Goal: Task Accomplishment & Management: Manage account settings

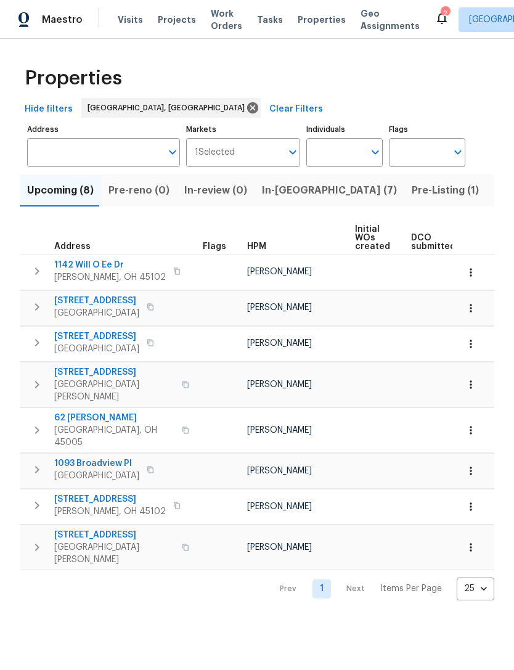
click at [283, 184] on span "In-reno (7)" at bounding box center [329, 190] width 135 height 17
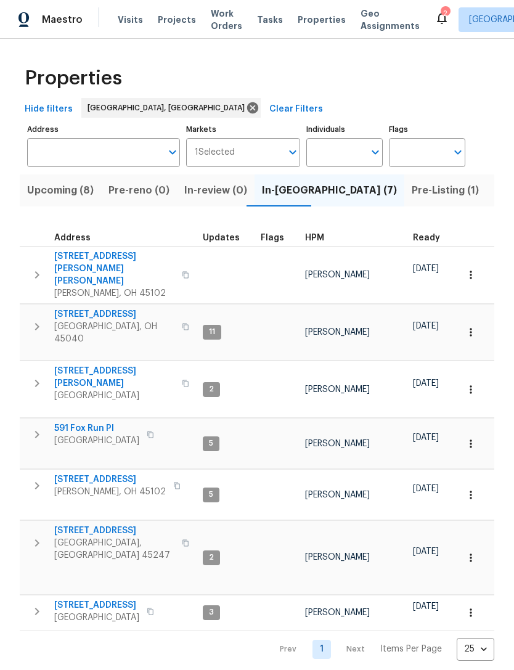
click at [81, 524] on span "[STREET_ADDRESS]" at bounding box center [114, 530] width 120 height 12
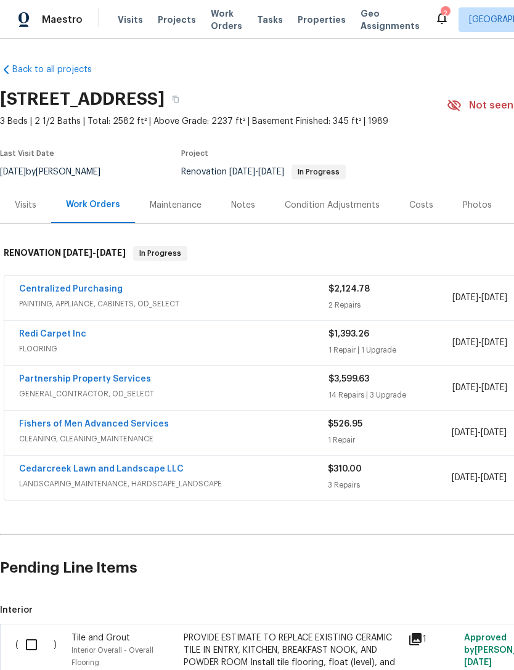
click at [57, 465] on link "Cedarcreek Lawn and Landscape LLC" at bounding box center [101, 469] width 165 height 9
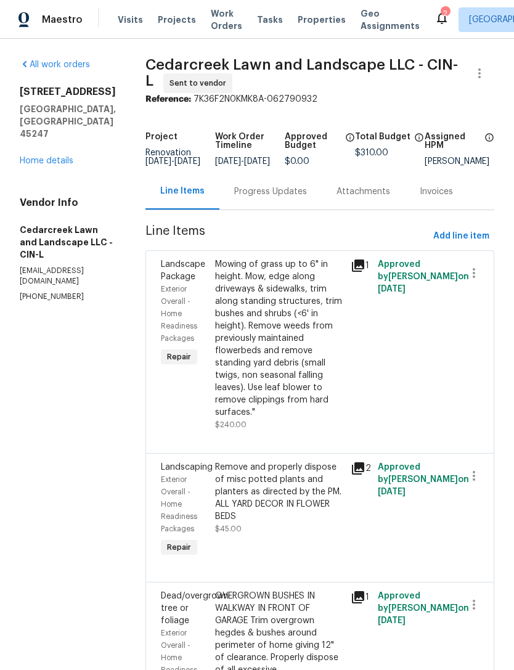
click at [264, 198] on div "Progress Updates" at bounding box center [270, 191] width 73 height 12
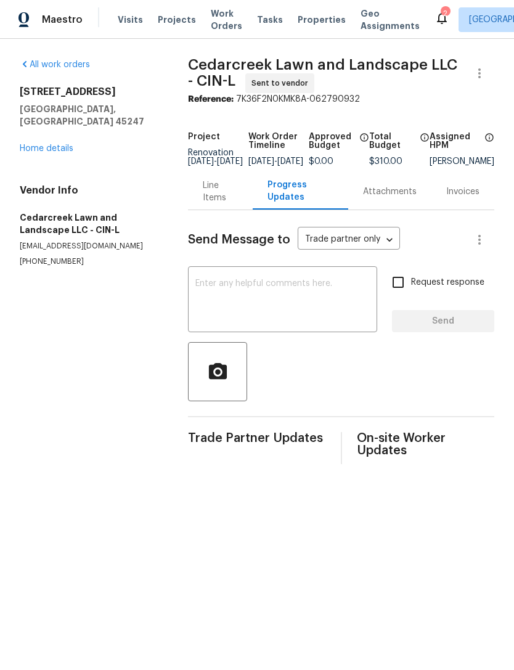
click at [332, 320] on textarea at bounding box center [282, 300] width 174 height 43
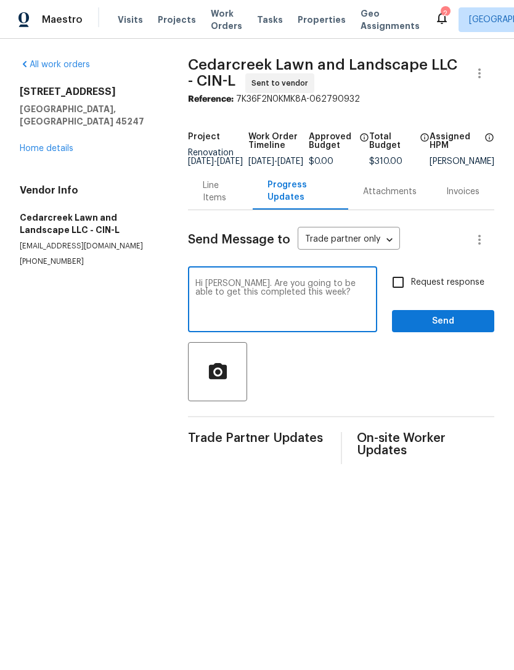
type textarea "Hi [PERSON_NAME]. Are you going to be able to get this completed this week?"
click at [425, 324] on span "Send" at bounding box center [443, 321] width 83 height 15
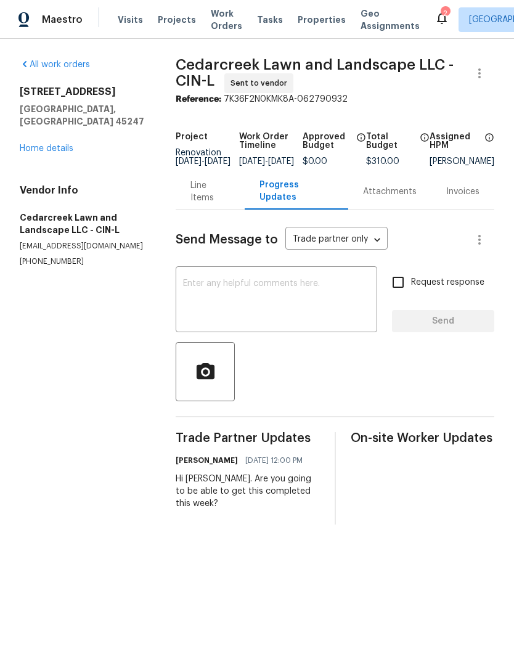
click at [62, 144] on link "Home details" at bounding box center [47, 148] width 54 height 9
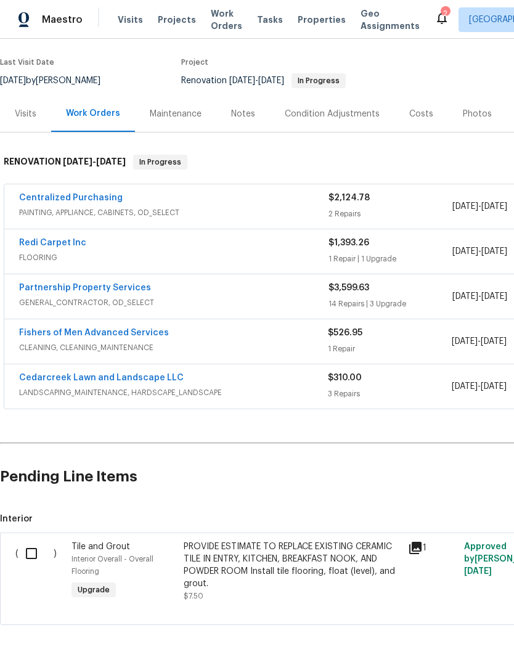
scroll to position [28, 0]
click at [32, 540] on input "checkbox" at bounding box center [35, 553] width 35 height 26
checkbox input "true"
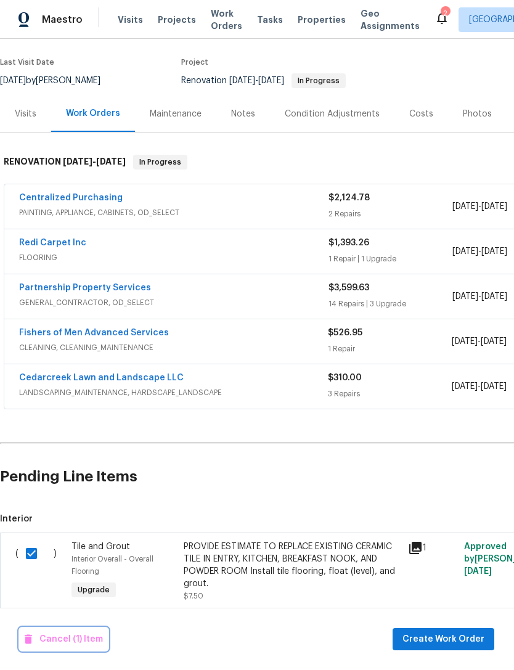
click at [51, 644] on span "Cancel (1) Item" at bounding box center [64, 639] width 78 height 15
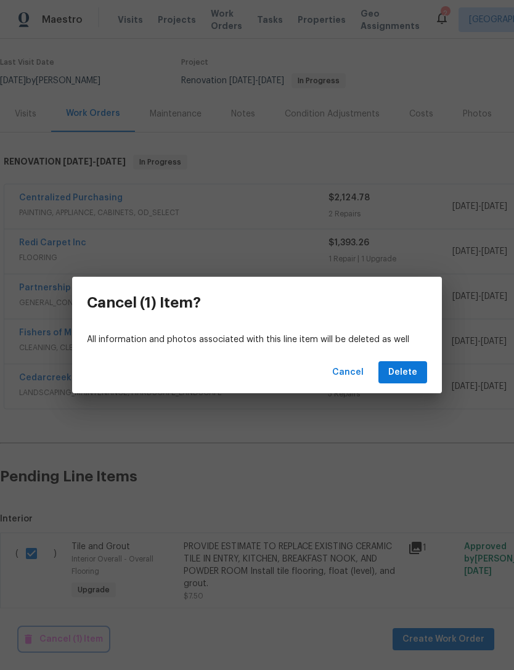
click at [404, 393] on div "Cancel (1) Item? All information and photos associated with this line item will…" at bounding box center [257, 335] width 514 height 670
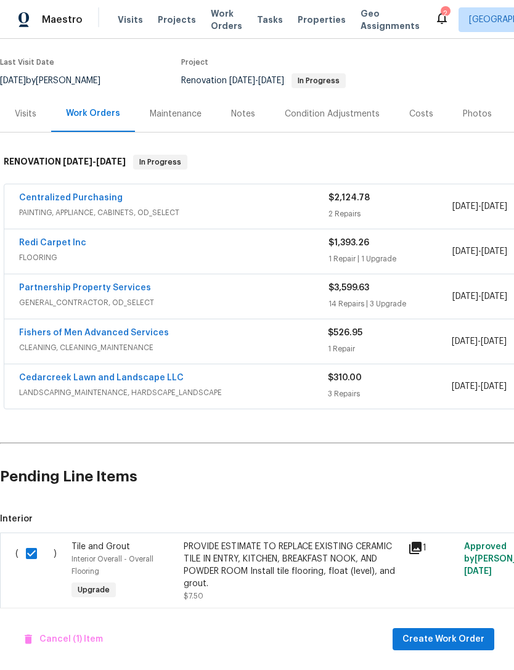
click at [404, 393] on div "Back to all projects [STREET_ADDRESS] 3 Beds | 2 1/2 Baths | Total: 2582 ft² | …" at bounding box center [348, 298] width 696 height 672
click at [57, 637] on span "Cancel (1) Item" at bounding box center [64, 639] width 78 height 15
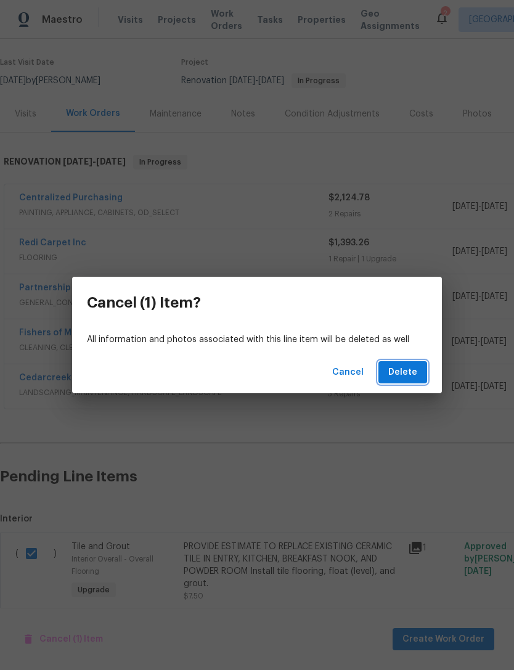
click at [407, 369] on span "Delete" at bounding box center [402, 372] width 29 height 15
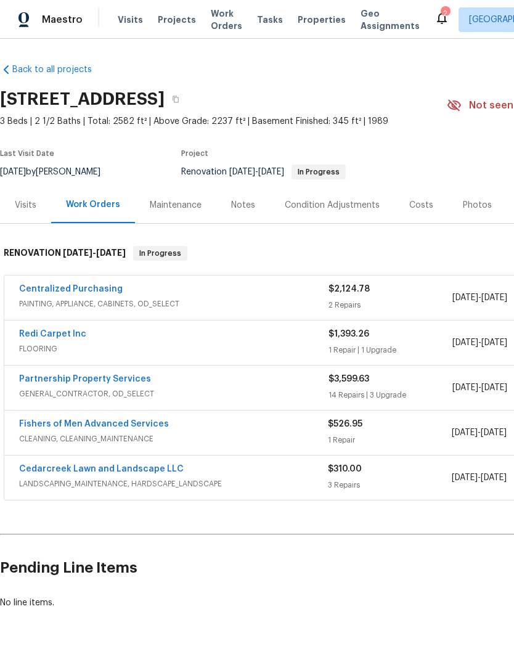
scroll to position [0, 0]
click at [178, 24] on span "Projects" at bounding box center [177, 20] width 38 height 12
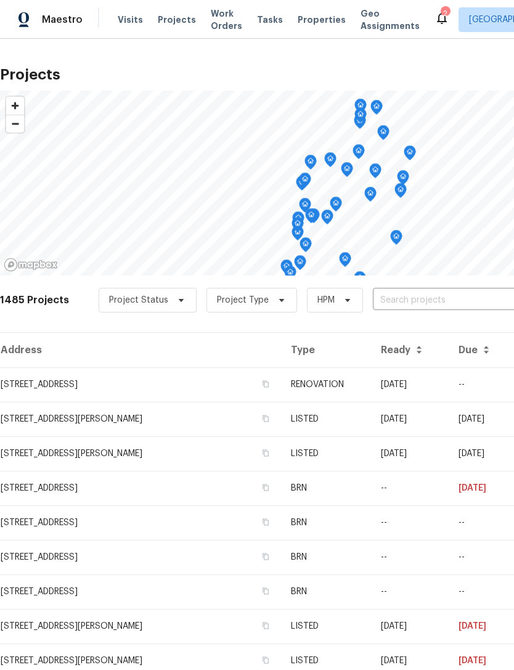
click at [441, 9] on div "2" at bounding box center [445, 13] width 9 height 12
click at [434, 23] on icon at bounding box center [441, 17] width 15 height 15
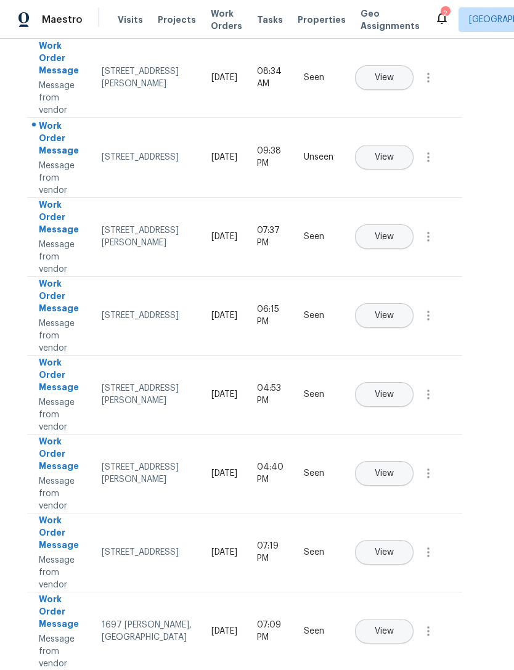
scroll to position [120, 14]
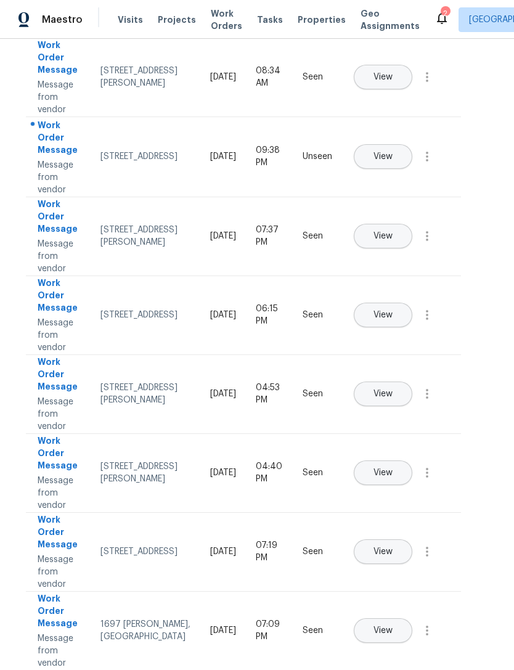
click at [406, 391] on button "View" at bounding box center [383, 393] width 59 height 25
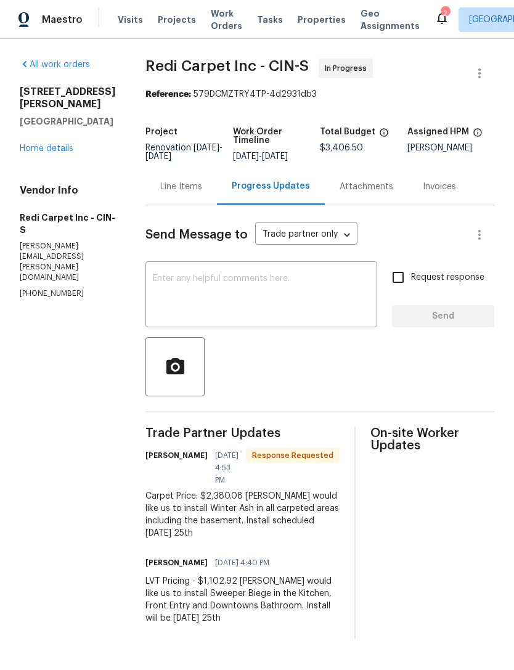
scroll to position [13, 0]
click at [193, 184] on div "Line Items" at bounding box center [181, 187] width 42 height 12
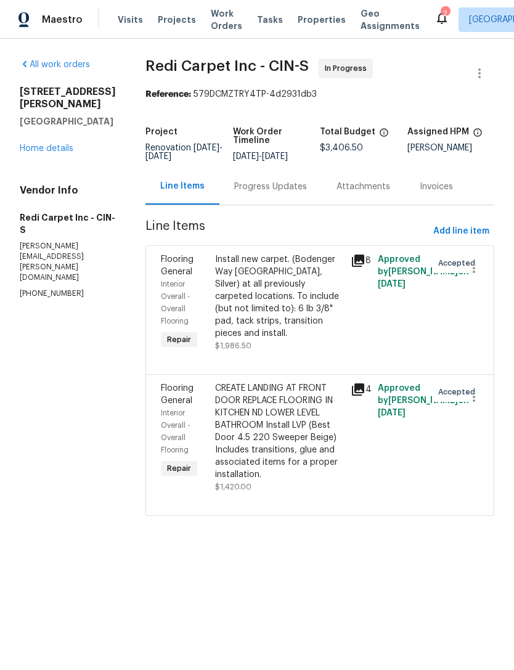
click at [298, 193] on div "Progress Updates" at bounding box center [270, 187] width 73 height 12
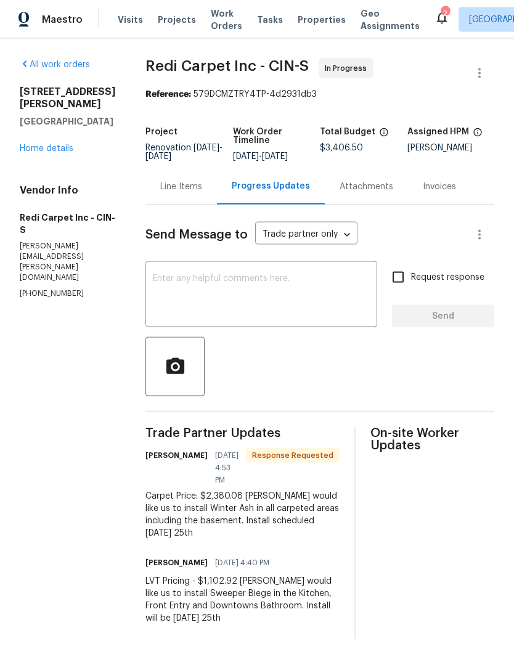
scroll to position [13, 0]
click at [182, 189] on div "Line Items" at bounding box center [180, 186] width 71 height 36
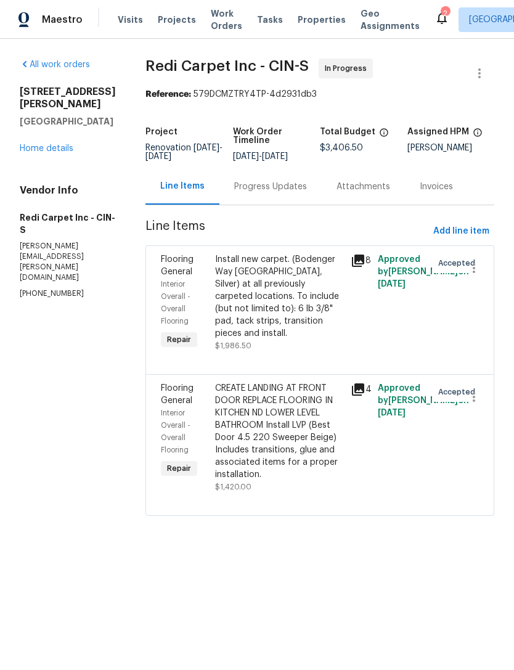
click at [306, 325] on div "Install new carpet. (Bodenger Way [GEOGRAPHIC_DATA], Silver) at all previously …" at bounding box center [279, 296] width 128 height 86
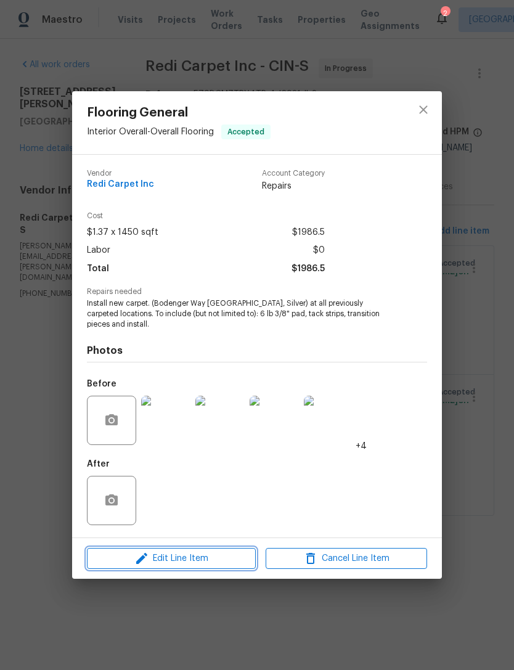
click at [213, 558] on span "Edit Line Item" at bounding box center [171, 558] width 161 height 15
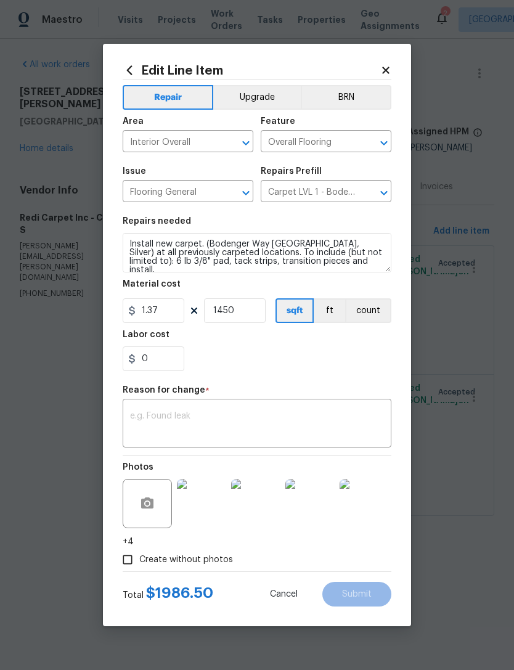
click at [226, 415] on textarea at bounding box center [257, 425] width 254 height 26
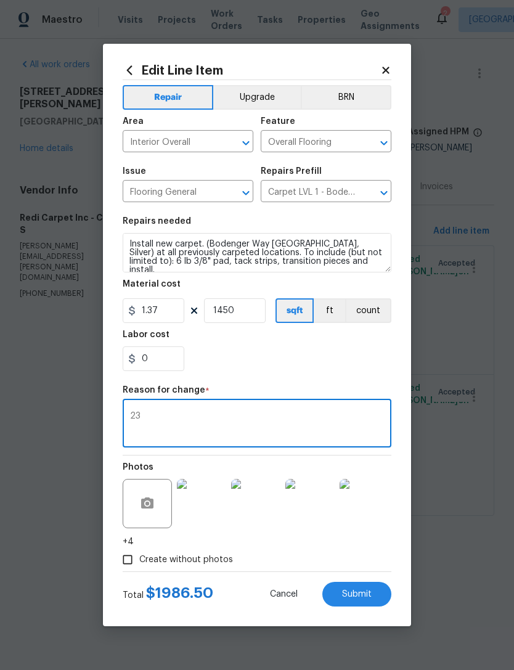
type textarea "23"
click at [401, 69] on div "Edit Line Item Repair Upgrade BRN Area Interior Overall ​ Feature Overall Floor…" at bounding box center [257, 335] width 308 height 582
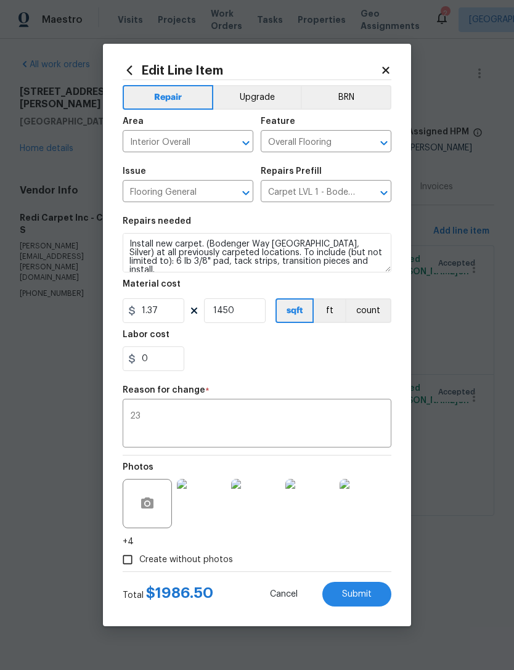
click at [401, 68] on div "Edit Line Item Repair Upgrade BRN Area Interior Overall ​ Feature Overall Floor…" at bounding box center [257, 335] width 308 height 582
click at [386, 65] on icon at bounding box center [385, 70] width 11 height 11
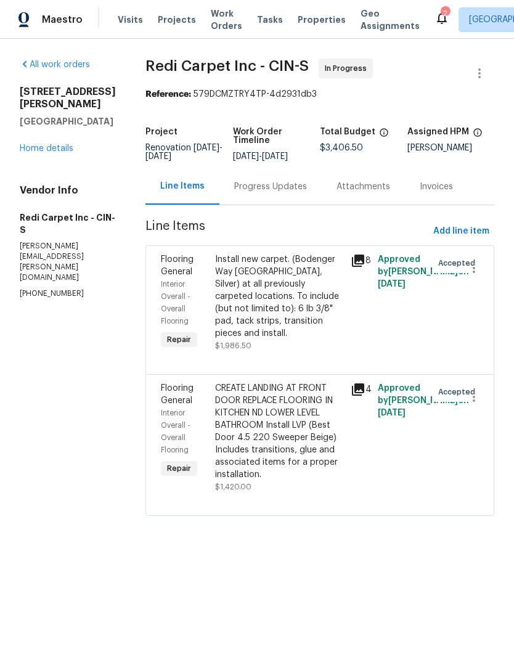
click at [288, 193] on div "Progress Updates" at bounding box center [270, 187] width 73 height 12
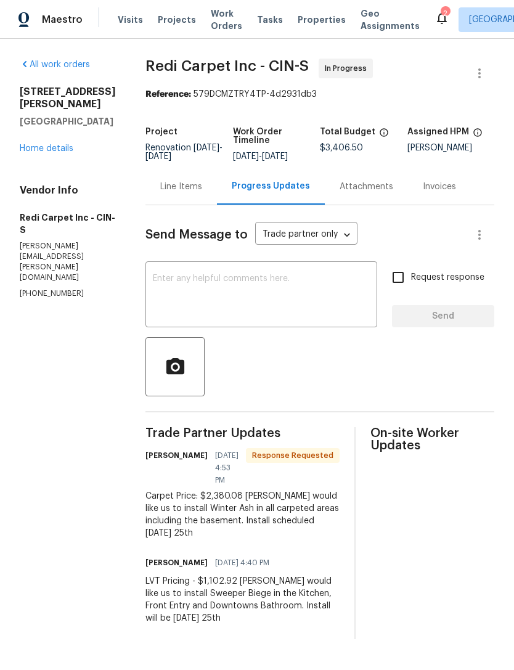
click at [198, 193] on div "Line Items" at bounding box center [181, 187] width 42 height 12
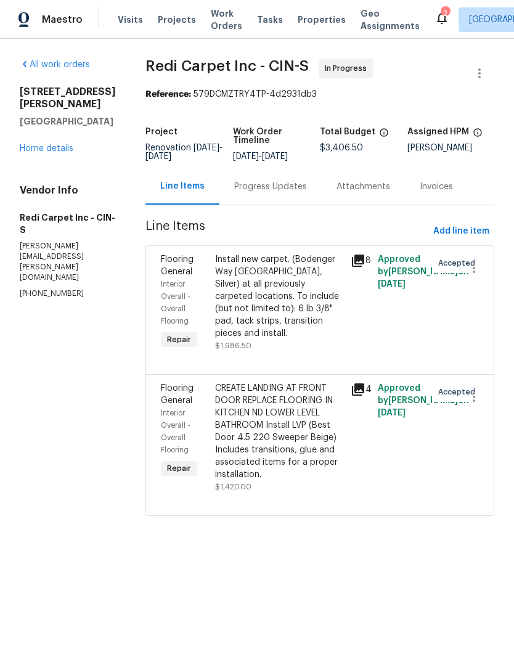
click at [299, 317] on div "Install new carpet. (Bodenger Way [GEOGRAPHIC_DATA], Silver) at all previously …" at bounding box center [279, 296] width 128 height 86
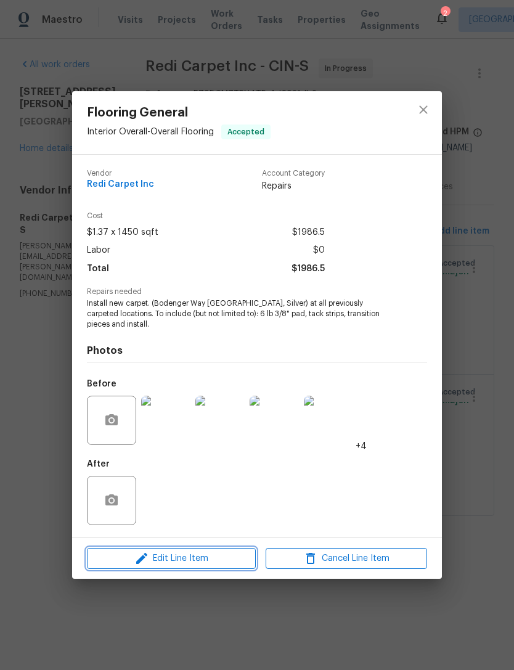
click at [225, 562] on span "Edit Line Item" at bounding box center [171, 558] width 161 height 15
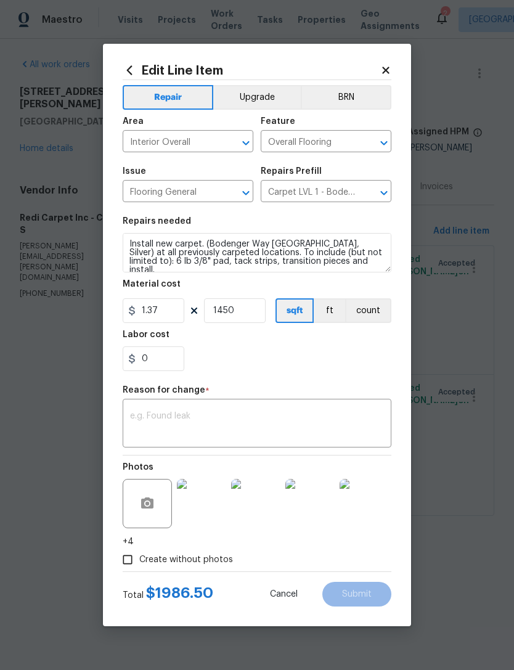
click at [292, 425] on textarea at bounding box center [257, 425] width 254 height 26
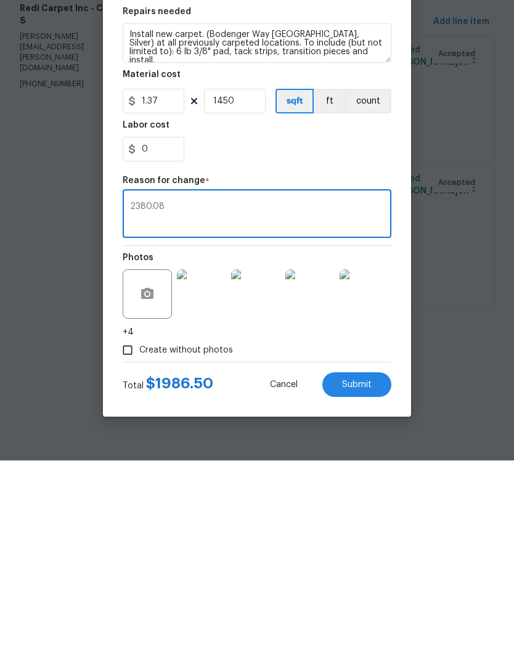
type textarea "2380.08"
click at [254, 298] on input "1450" at bounding box center [235, 310] width 62 height 25
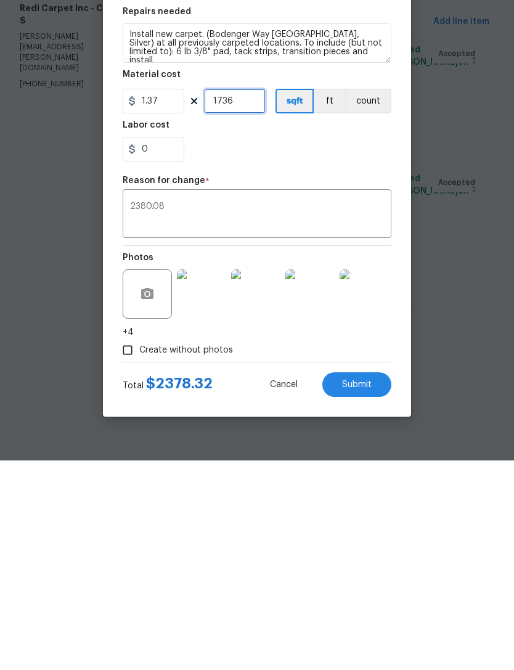
type input "1736"
click at [238, 412] on textarea "2380.08" at bounding box center [257, 425] width 254 height 26
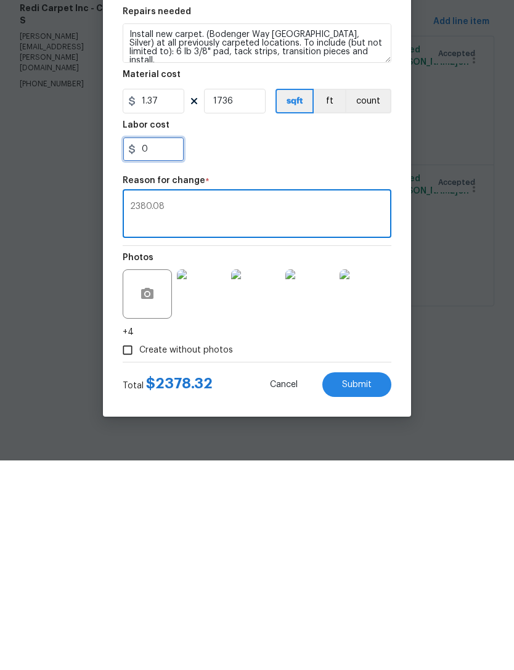
click at [163, 346] on input "0" at bounding box center [154, 358] width 62 height 25
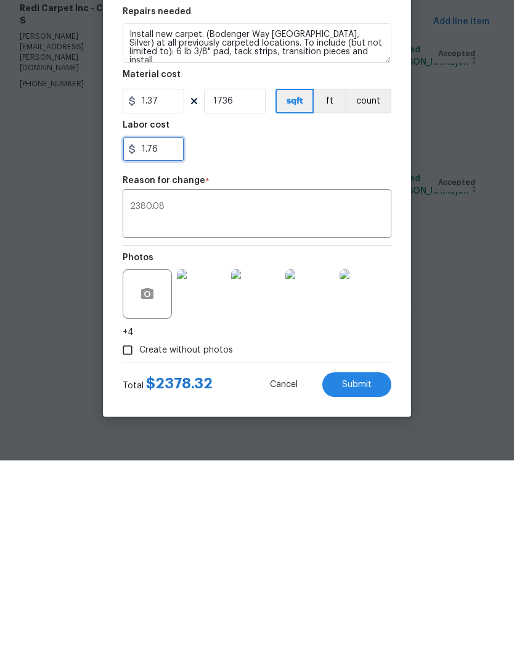
type input "1.76"
click at [338, 346] on div "1.76" at bounding box center [257, 358] width 269 height 25
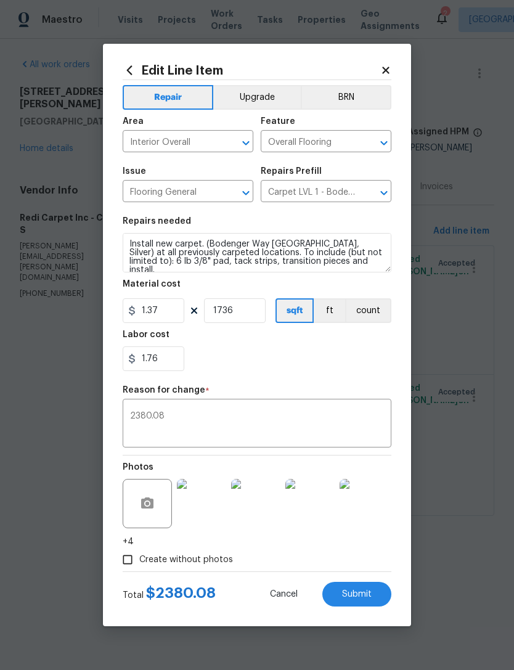
click at [309, 417] on textarea "2380.08" at bounding box center [257, 425] width 254 height 26
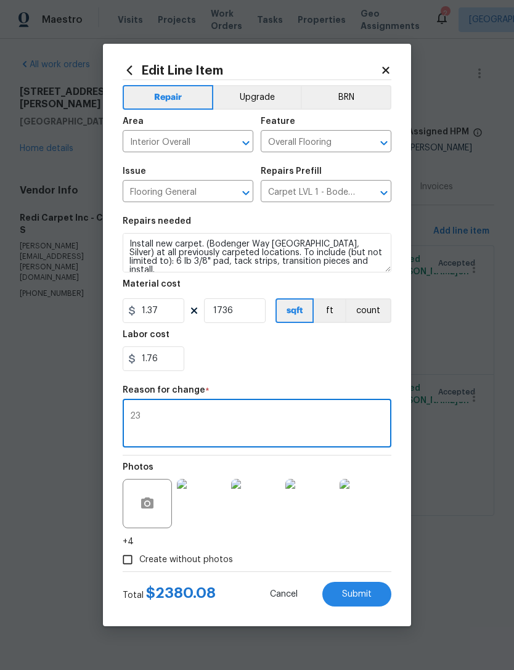
type textarea "2"
click at [334, 370] on div "1.76" at bounding box center [257, 358] width 269 height 25
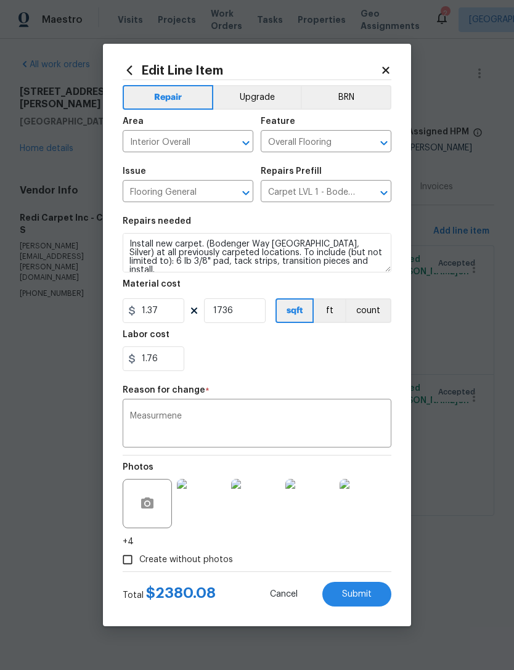
click at [218, 413] on textarea "Measurmene" at bounding box center [257, 425] width 254 height 26
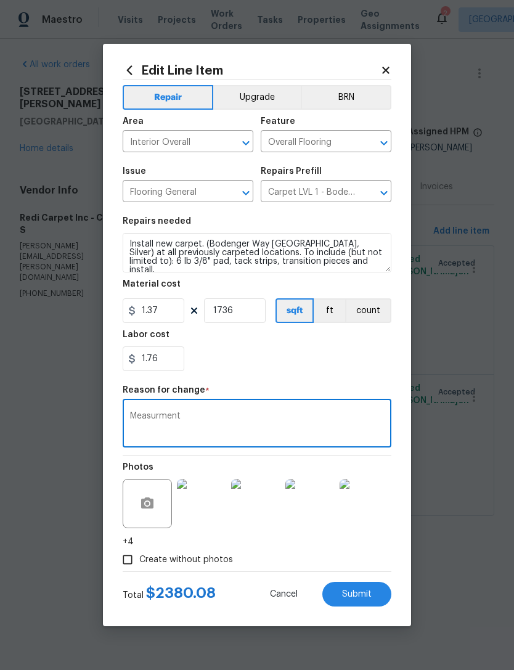
click at [315, 365] on div "1.76" at bounding box center [257, 358] width 269 height 25
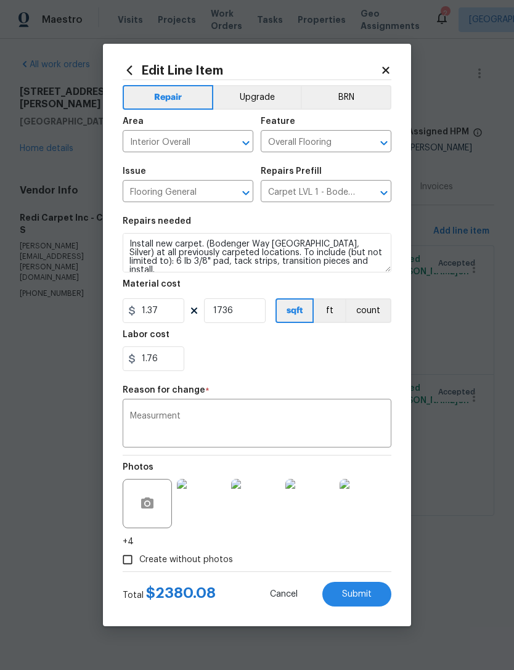
click at [166, 419] on textarea "Measurment" at bounding box center [257, 425] width 254 height 26
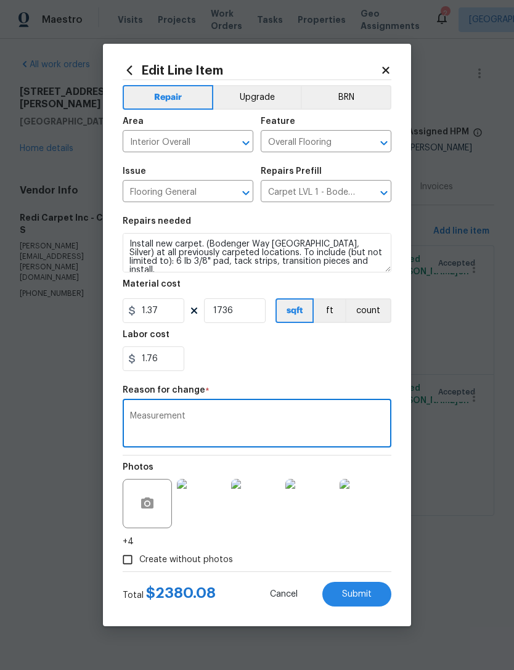
type textarea "Measurement"
click at [349, 366] on div "1.76" at bounding box center [257, 358] width 269 height 25
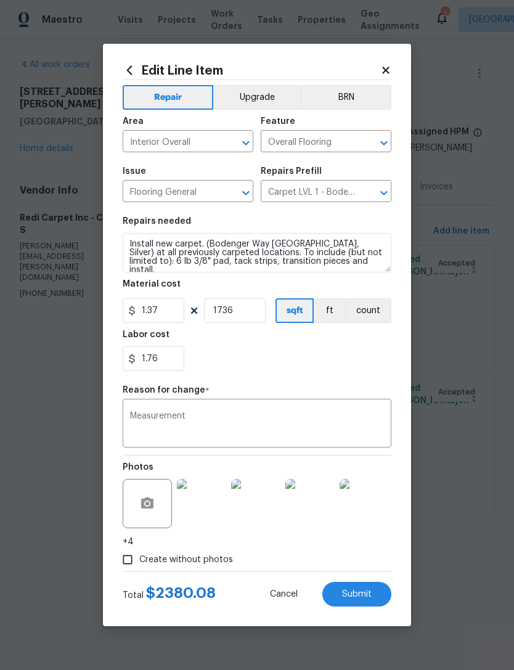
click at [356, 592] on span "Submit" at bounding box center [357, 594] width 30 height 9
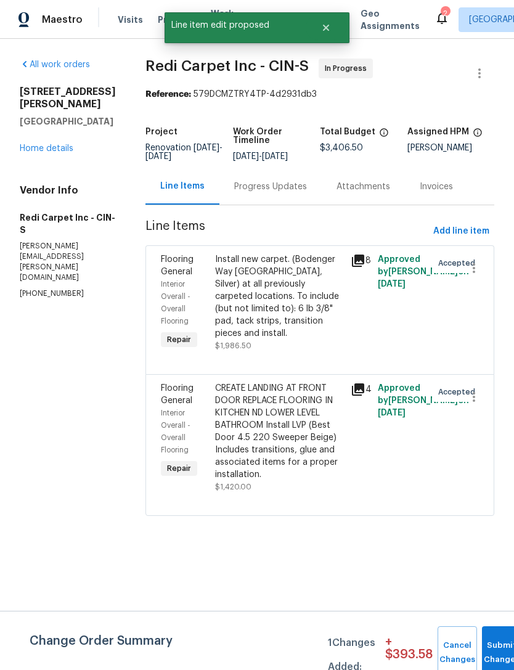
click at [303, 193] on div "Progress Updates" at bounding box center [270, 187] width 73 height 12
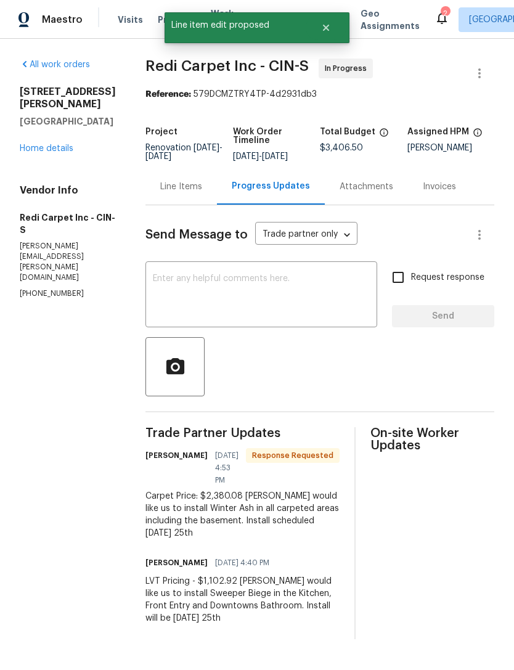
scroll to position [13, 0]
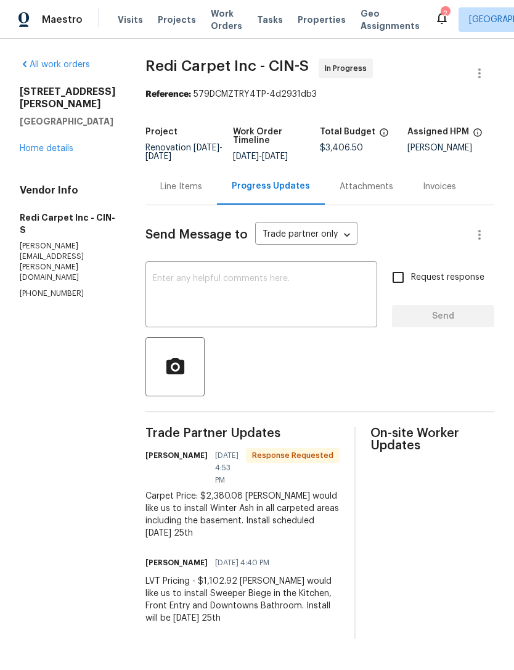
click at [203, 176] on div "Line Items" at bounding box center [180, 186] width 71 height 36
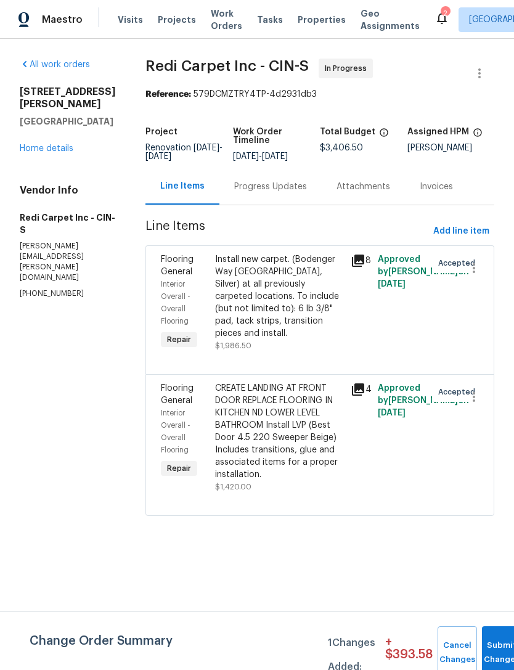
click at [295, 429] on div "CREATE LANDING AT FRONT DOOR REPLACE FLOORING IN KITCHEN ND LOWER LEVEL BATHROO…" at bounding box center [279, 431] width 128 height 99
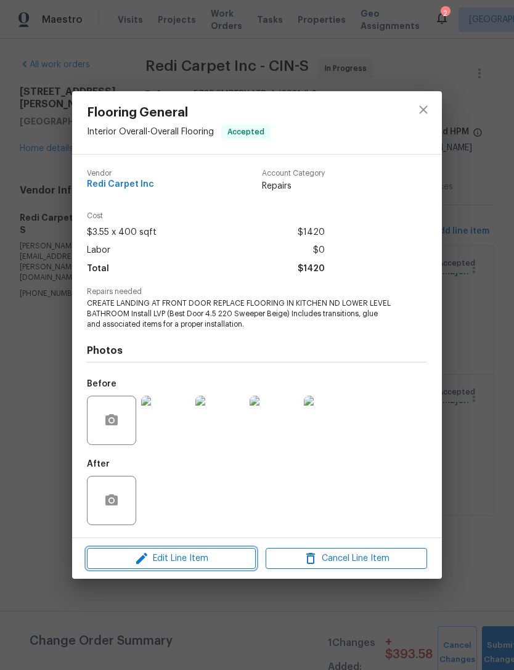
click at [149, 558] on icon "button" at bounding box center [141, 558] width 15 height 15
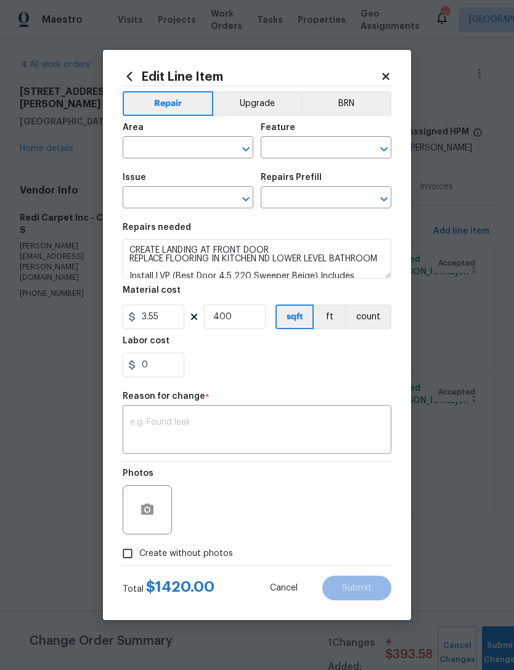
type input "Interior Overall"
type input "Overall Flooring"
type input "Flooring General"
type input "Vinyl Plank LVL 2 - Best Door 4.5 (Beige) $3.55"
click at [279, 413] on div "x ​" at bounding box center [257, 431] width 269 height 46
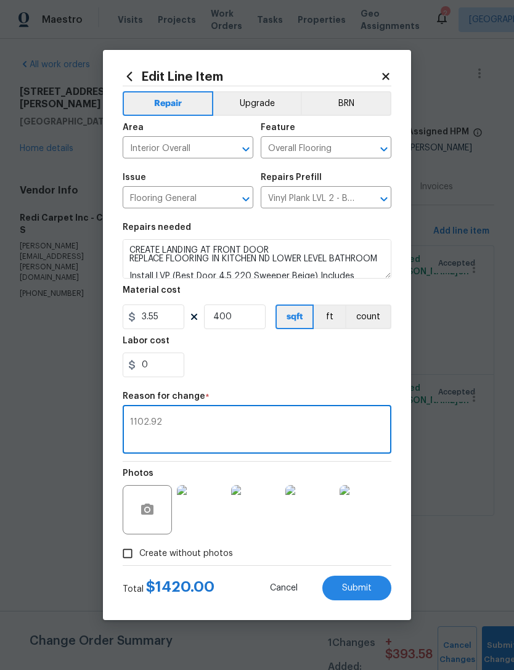
type textarea "1102.92"
click at [301, 370] on div "0" at bounding box center [257, 364] width 269 height 25
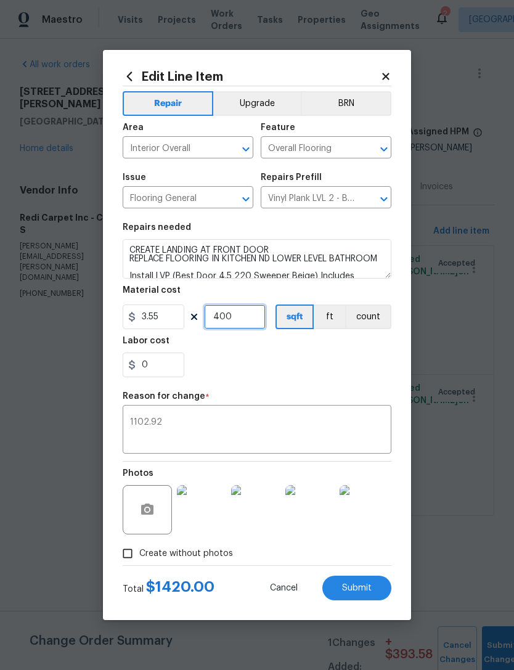
click at [250, 319] on input "400" at bounding box center [235, 316] width 62 height 25
click at [344, 367] on div "0" at bounding box center [257, 364] width 269 height 25
click at [261, 318] on input "350" at bounding box center [235, 316] width 62 height 25
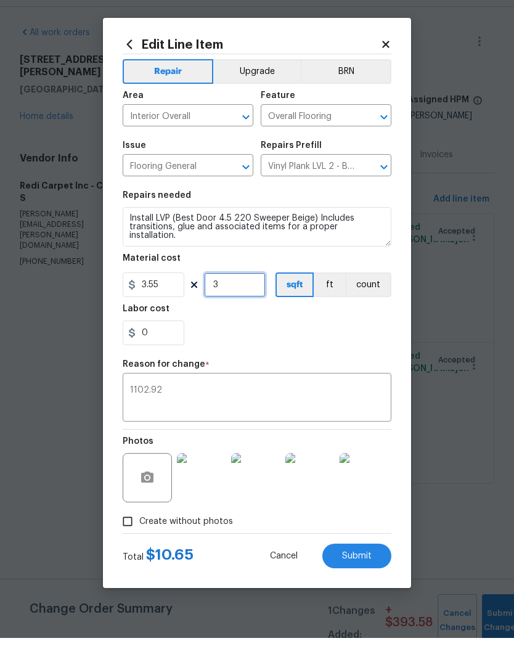
scroll to position [26, 0]
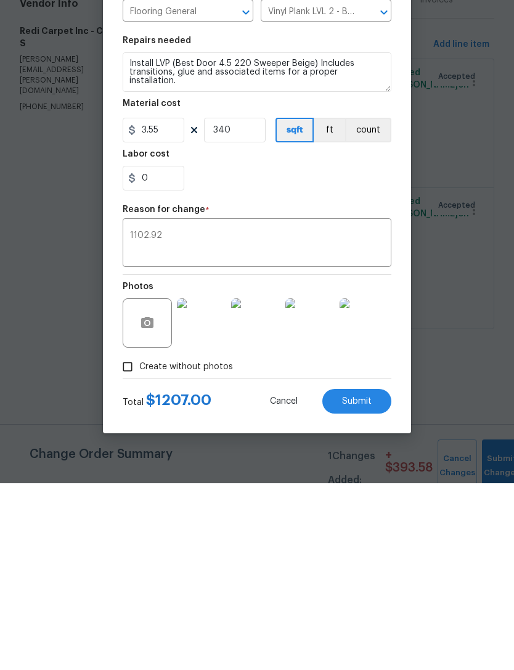
click at [335, 352] on div "0" at bounding box center [257, 364] width 269 height 25
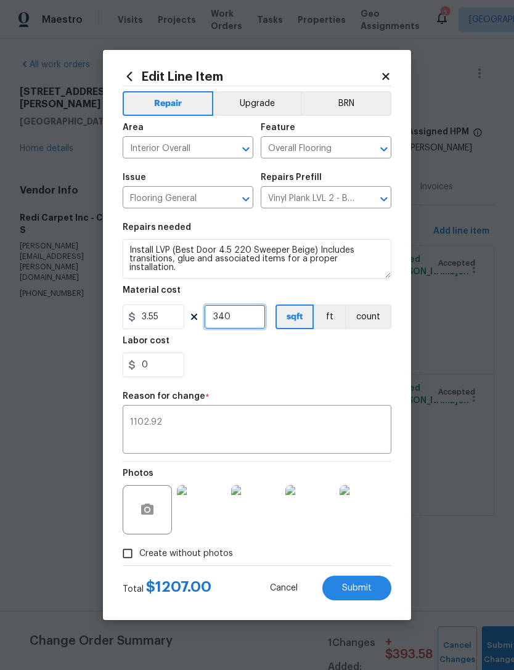
click at [251, 320] on input "340" at bounding box center [235, 316] width 62 height 25
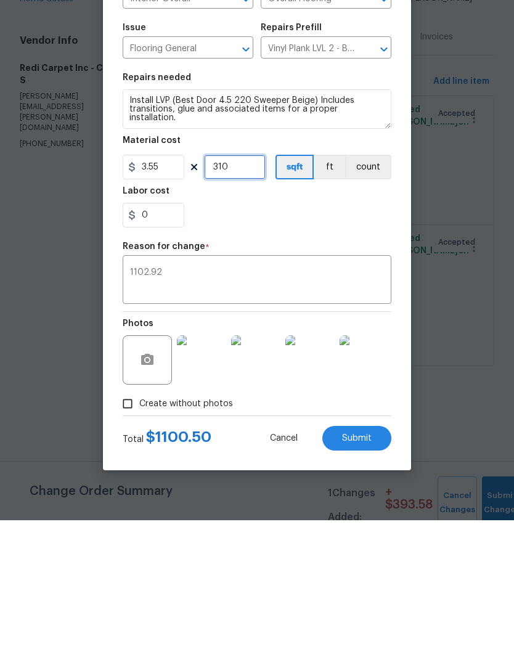
type input "310"
click at [176, 352] on input "0" at bounding box center [154, 364] width 62 height 25
type input "2.42"
click at [289, 418] on textarea "1102.92" at bounding box center [257, 431] width 254 height 26
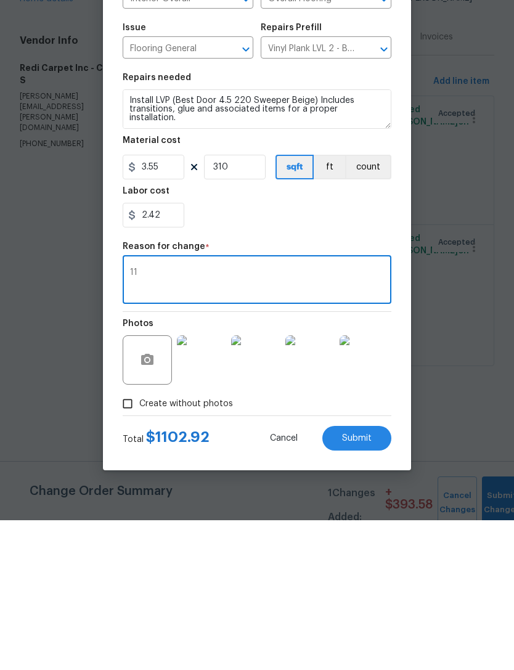
type textarea "1"
type textarea "Measurement"
click at [363, 584] on span "Submit" at bounding box center [357, 588] width 30 height 9
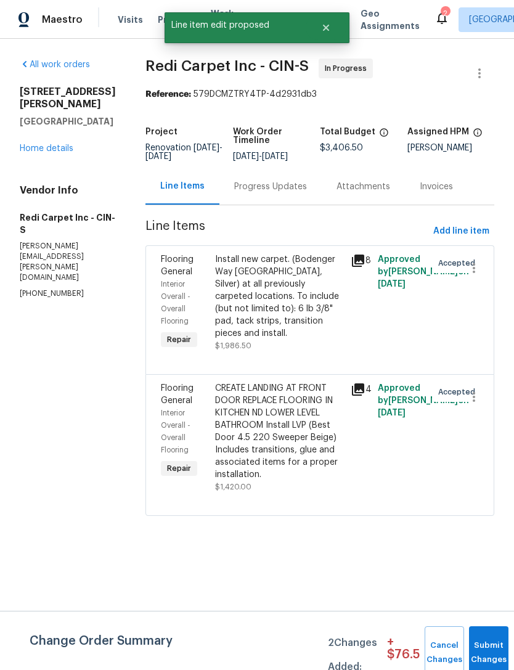
click at [294, 193] on div "Progress Updates" at bounding box center [270, 187] width 73 height 12
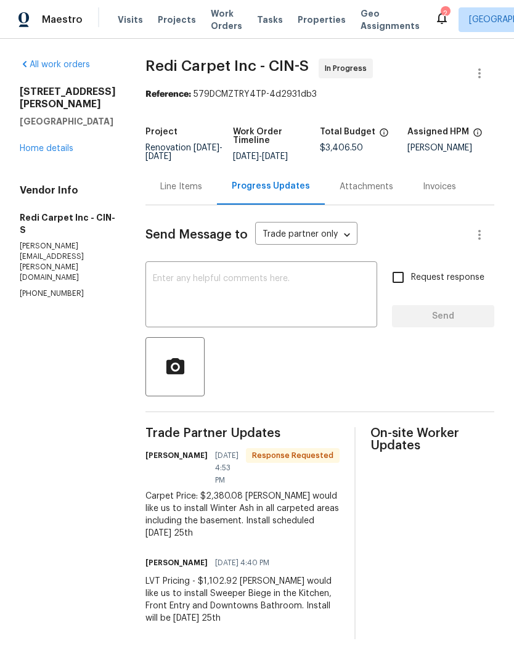
scroll to position [13, 0]
click at [202, 182] on div "Line Items" at bounding box center [181, 187] width 42 height 12
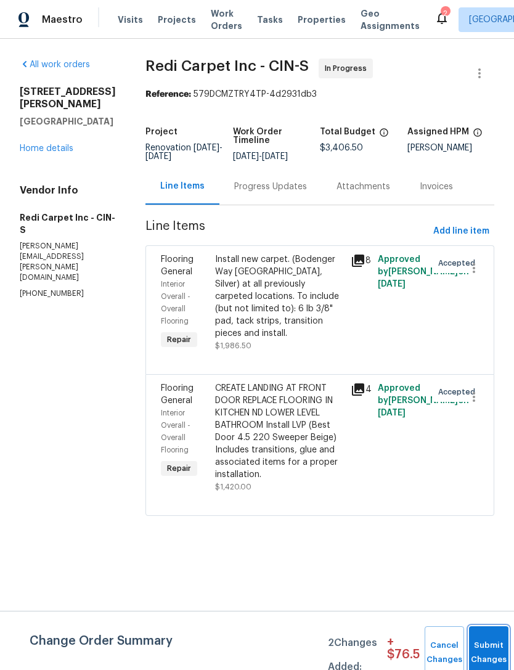
click at [483, 638] on button "Submit Changes" at bounding box center [488, 652] width 39 height 53
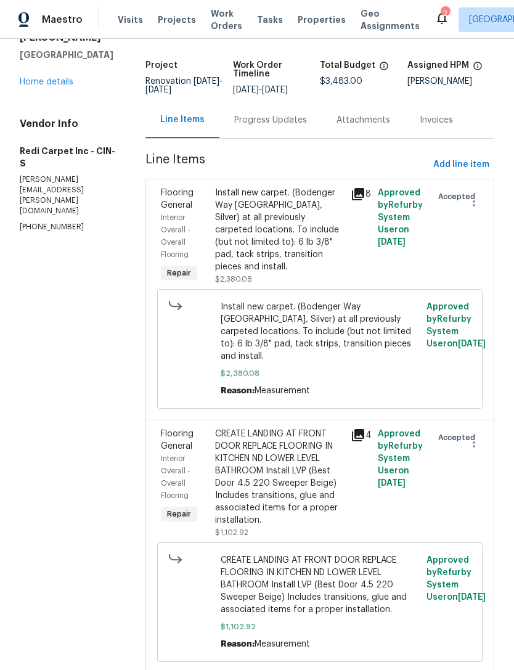
scroll to position [66, 0]
click at [288, 121] on div "Progress Updates" at bounding box center [270, 120] width 102 height 36
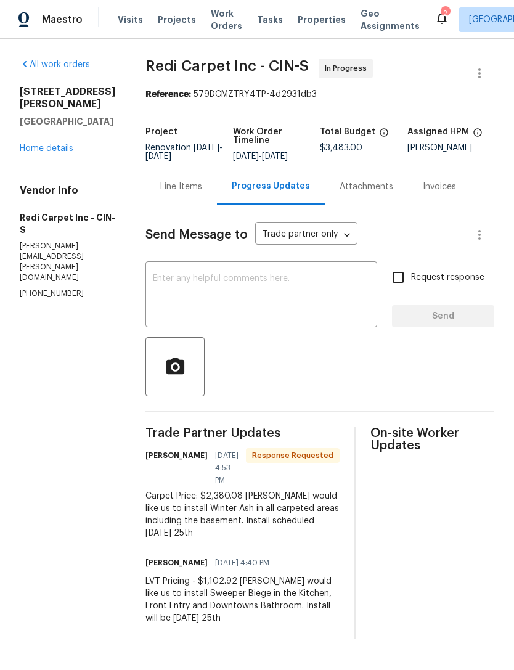
click at [307, 316] on textarea at bounding box center [261, 295] width 217 height 43
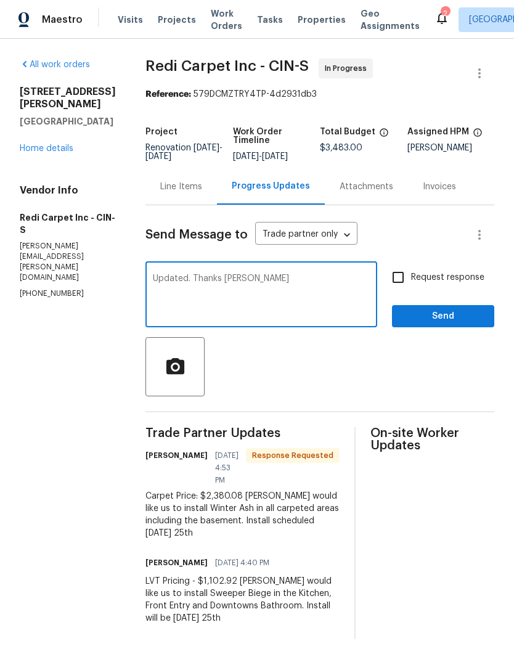
type textarea "Updated. Thanks [PERSON_NAME]"
click at [419, 324] on span "Send" at bounding box center [443, 316] width 83 height 15
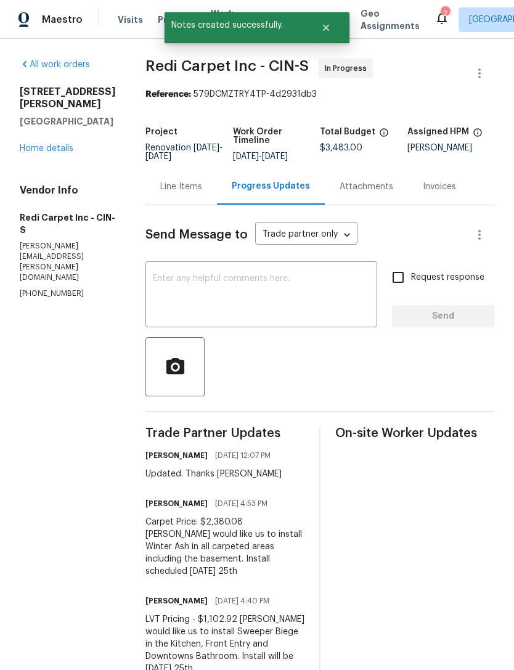
click at [55, 144] on link "Home details" at bounding box center [47, 148] width 54 height 9
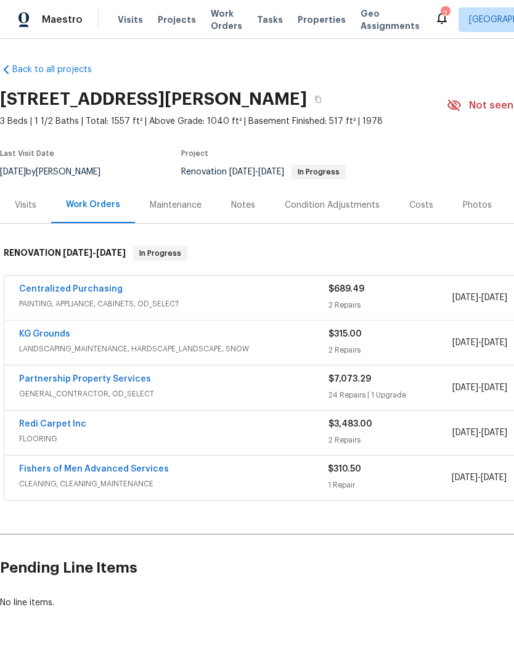
click at [170, 15] on span "Projects" at bounding box center [177, 20] width 38 height 12
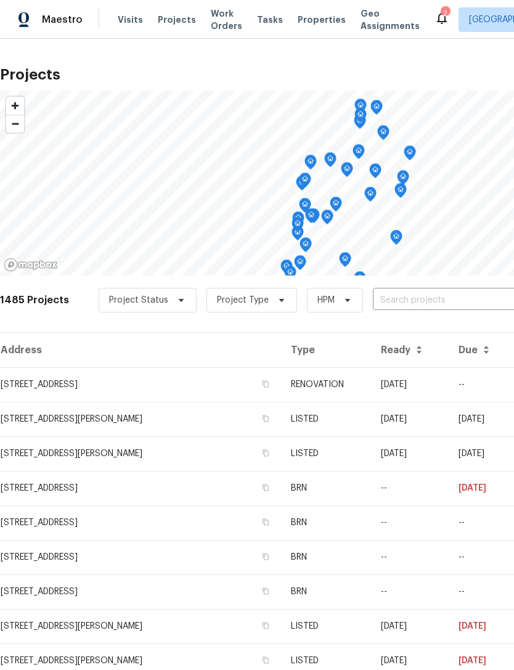
click at [434, 20] on icon at bounding box center [441, 17] width 15 height 15
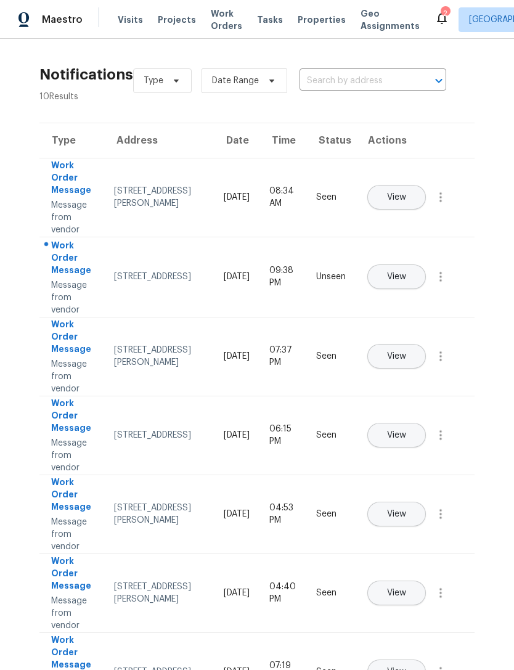
click at [161, 23] on span "Projects" at bounding box center [177, 20] width 38 height 12
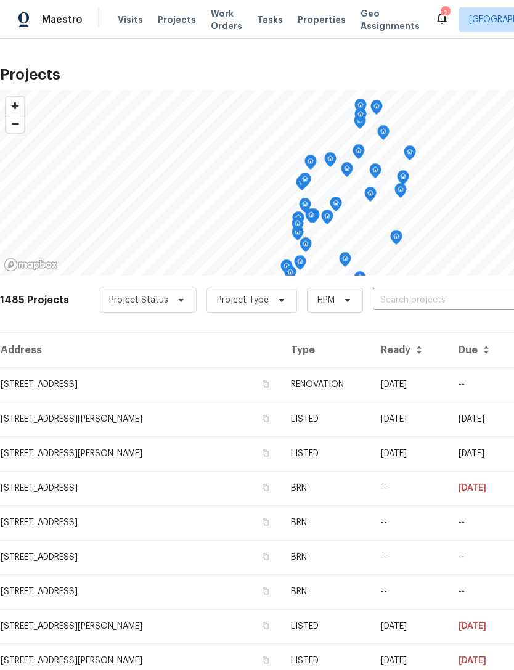
click at [308, 25] on span "Properties" at bounding box center [322, 20] width 48 height 12
